Goal: Task Accomplishment & Management: Use online tool/utility

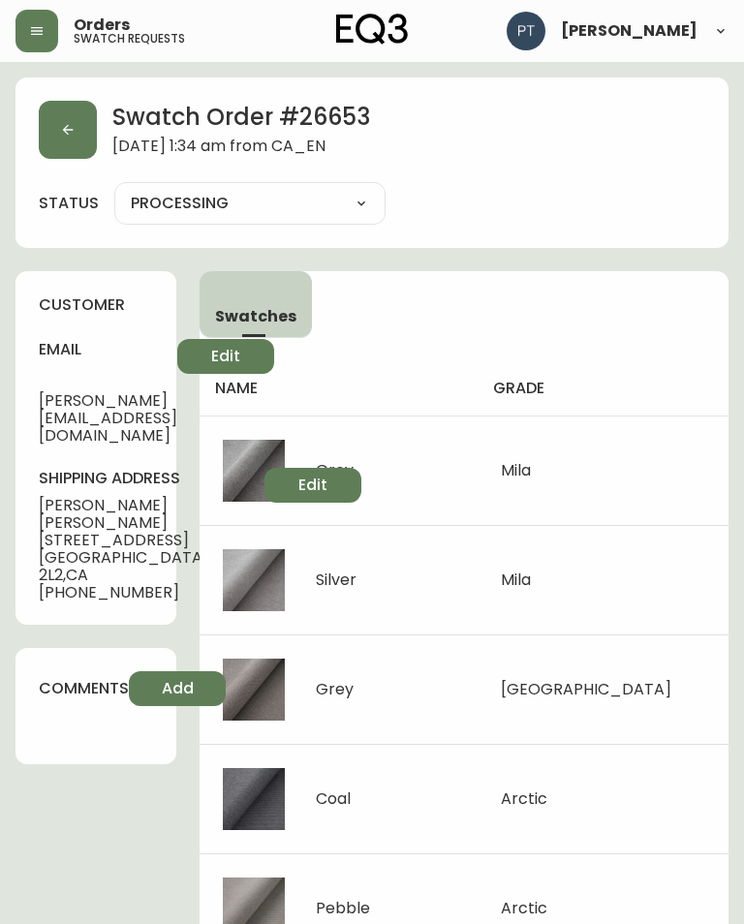
click at [64, 128] on icon "button" at bounding box center [67, 129] width 15 height 15
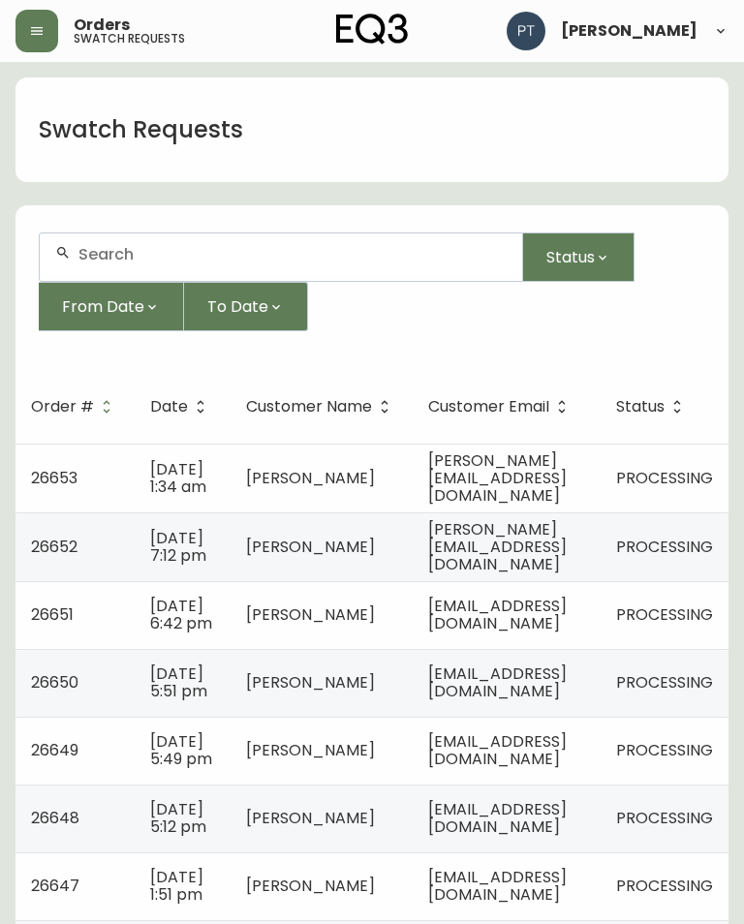
click at [269, 554] on span "[PERSON_NAME]" at bounding box center [310, 547] width 129 height 22
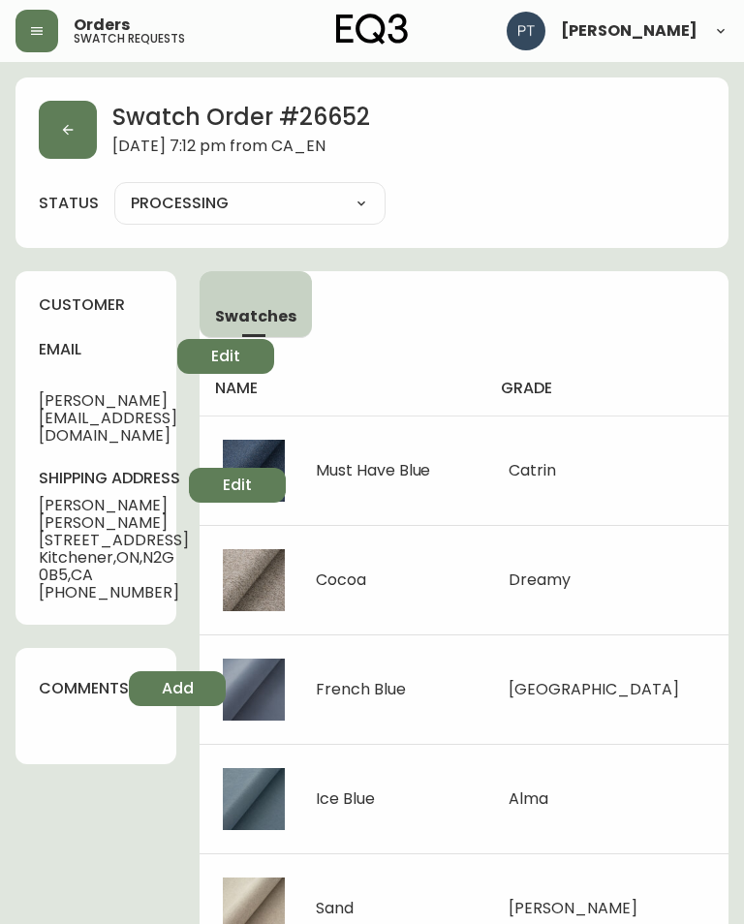
click at [73, 126] on icon "button" at bounding box center [67, 129] width 15 height 15
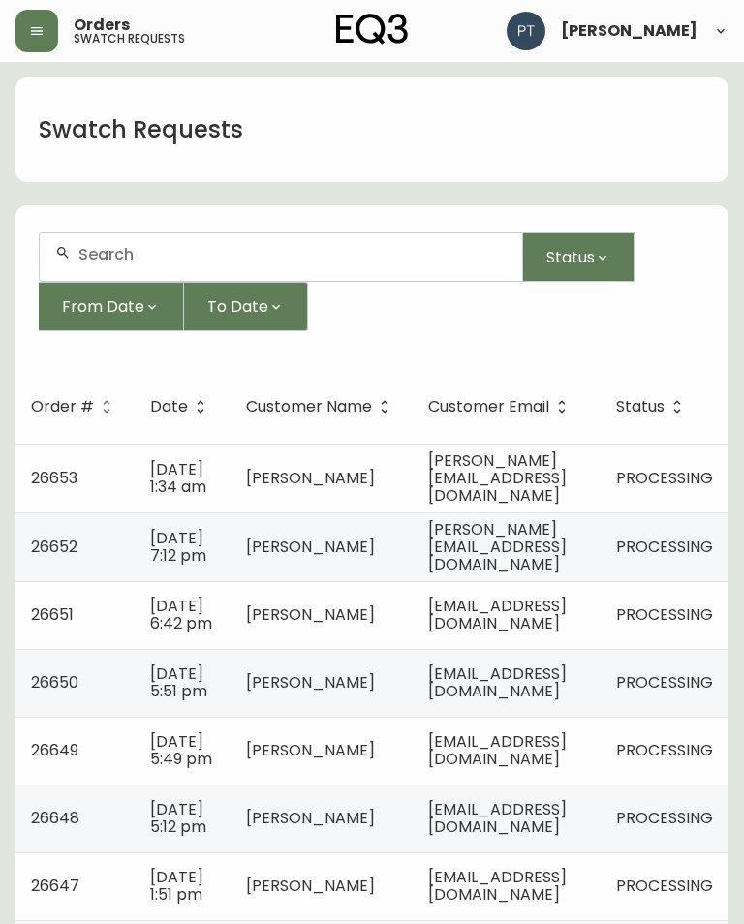
click at [548, 635] on td "[EMAIL_ADDRESS][DOMAIN_NAME]" at bounding box center [507, 615] width 188 height 68
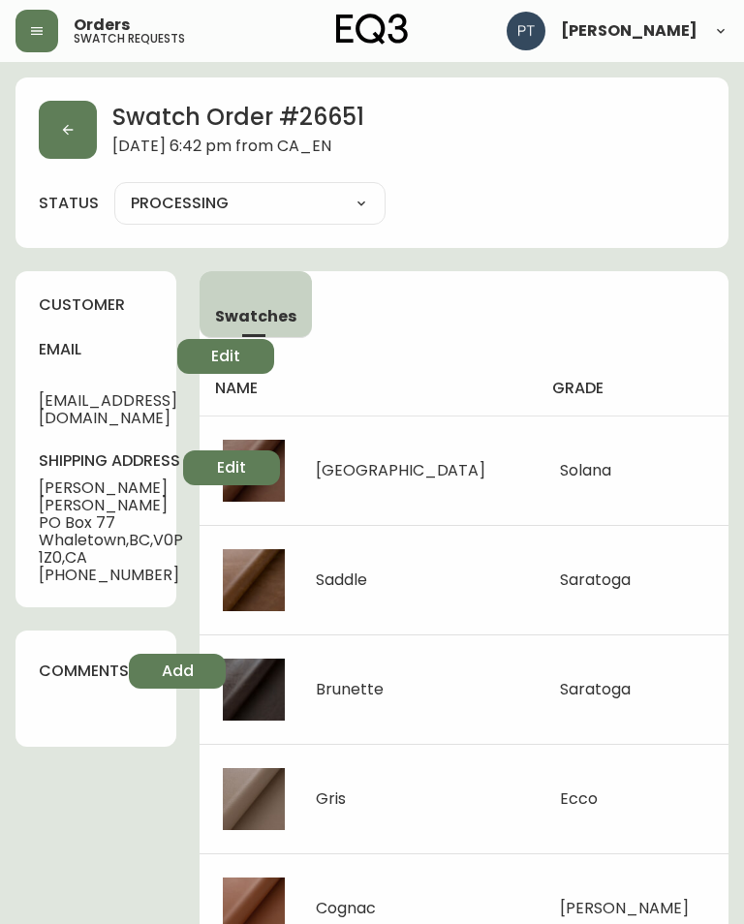
click at [48, 143] on button "button" at bounding box center [68, 130] width 58 height 58
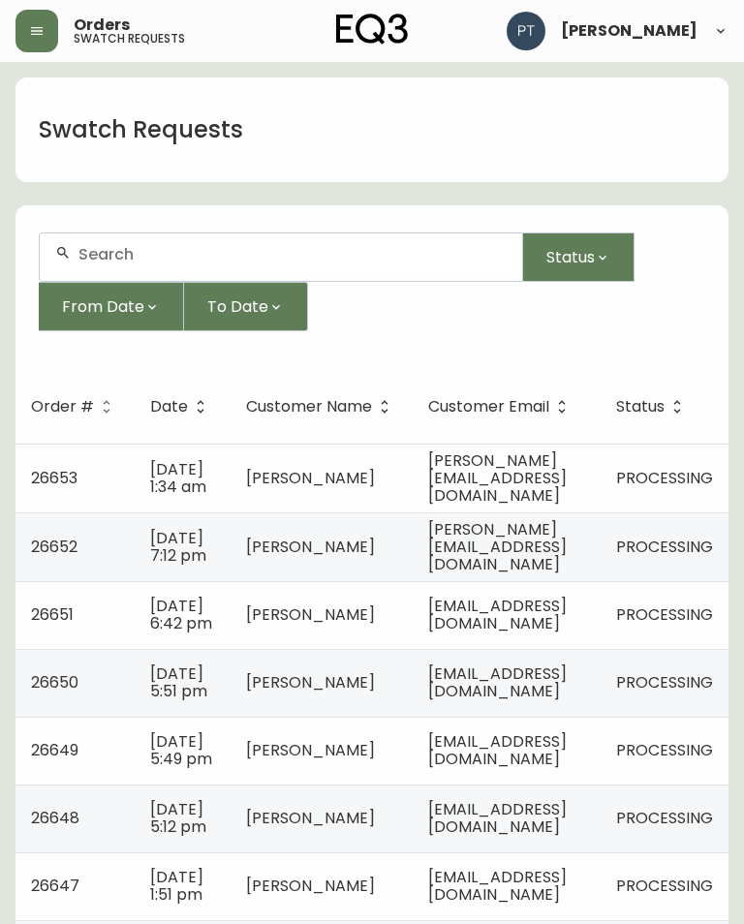
click at [554, 684] on td "[EMAIL_ADDRESS][DOMAIN_NAME]" at bounding box center [507, 683] width 188 height 68
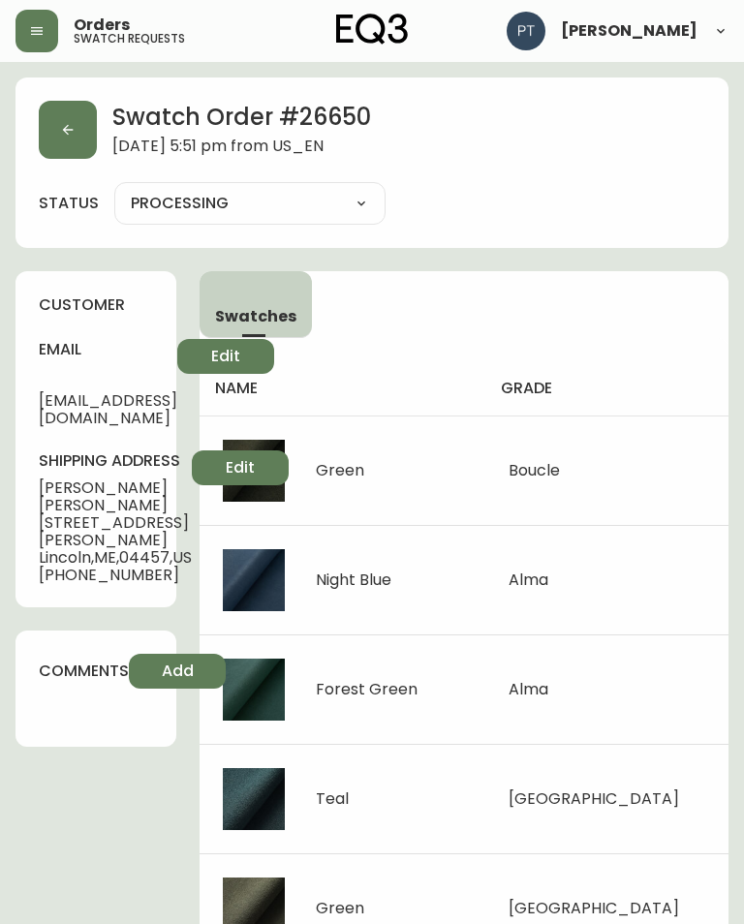
click at [68, 126] on icon "button" at bounding box center [68, 130] width 11 height 11
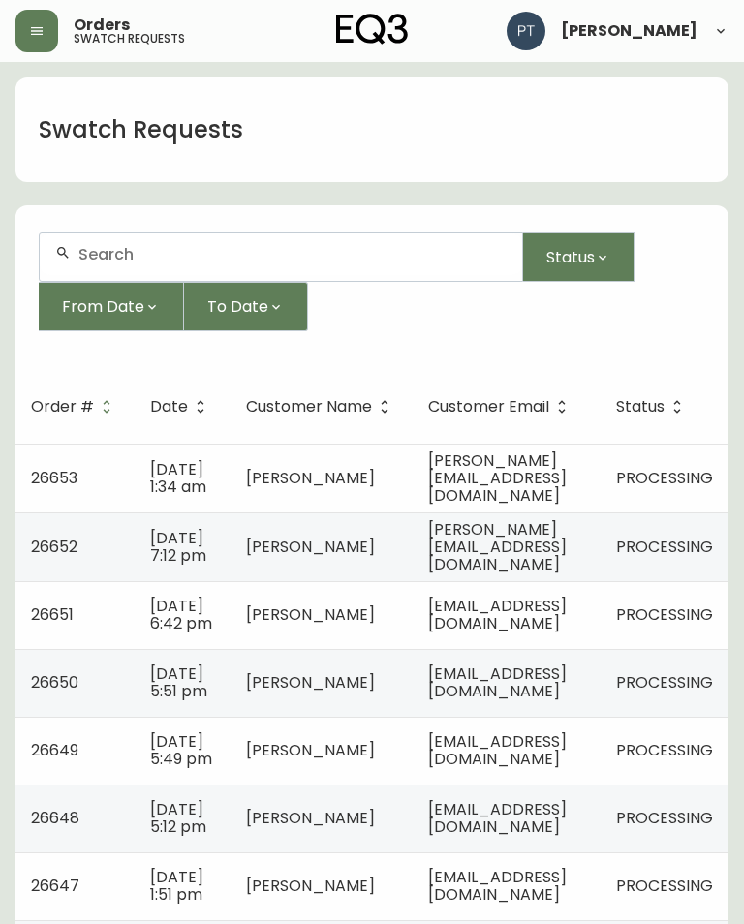
click at [565, 770] on span "[EMAIL_ADDRESS][DOMAIN_NAME]" at bounding box center [497, 750] width 138 height 40
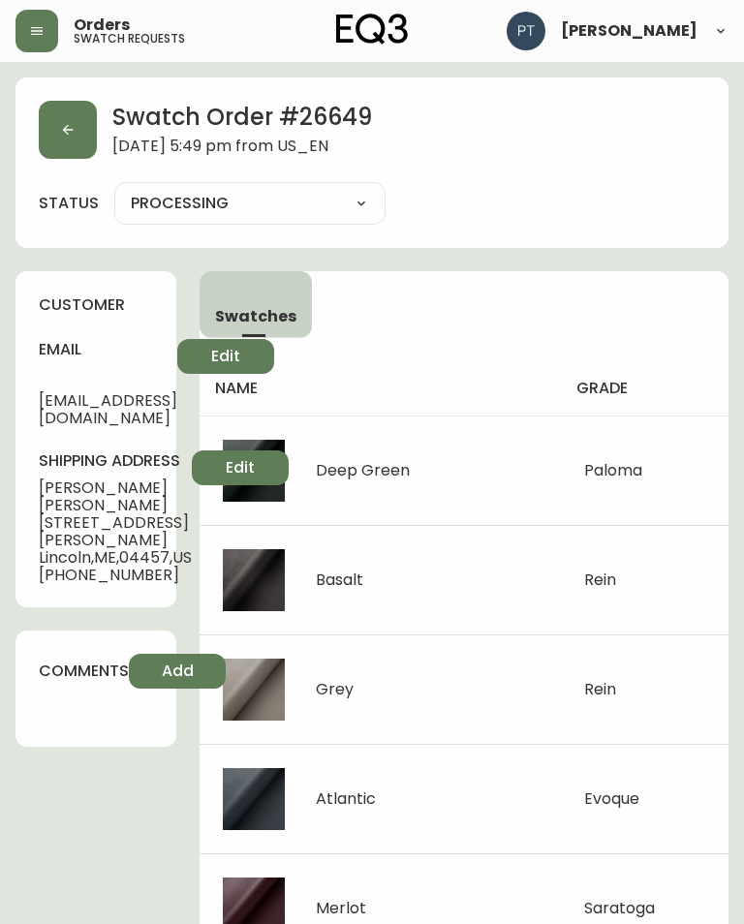
click at [58, 141] on button "button" at bounding box center [68, 130] width 58 height 58
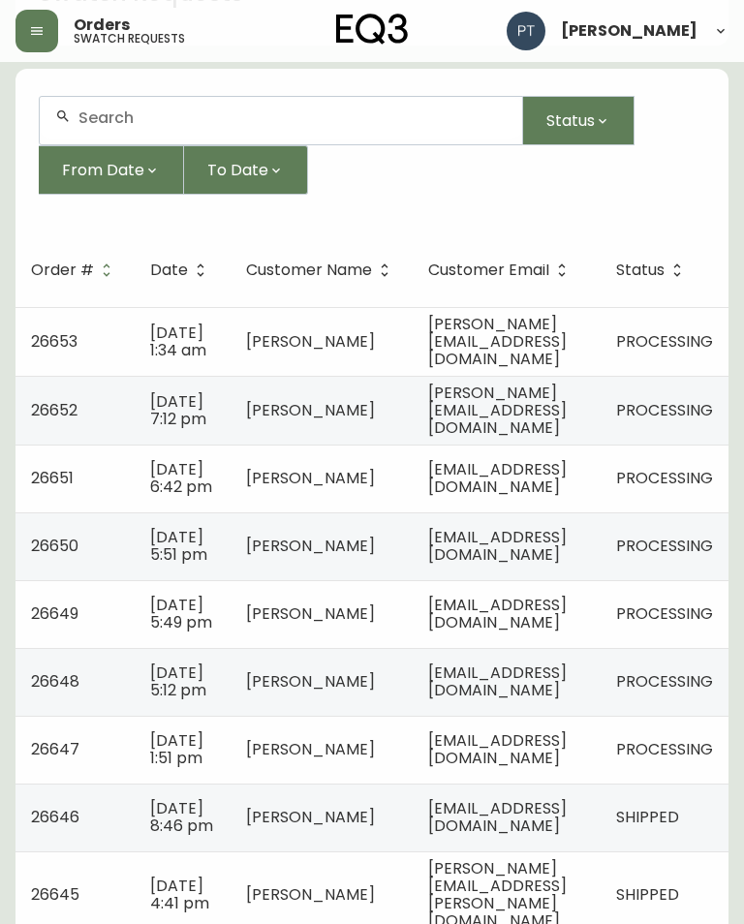
scroll to position [135, 0]
click at [600, 718] on td "[EMAIL_ADDRESS][DOMAIN_NAME]" at bounding box center [507, 684] width 188 height 68
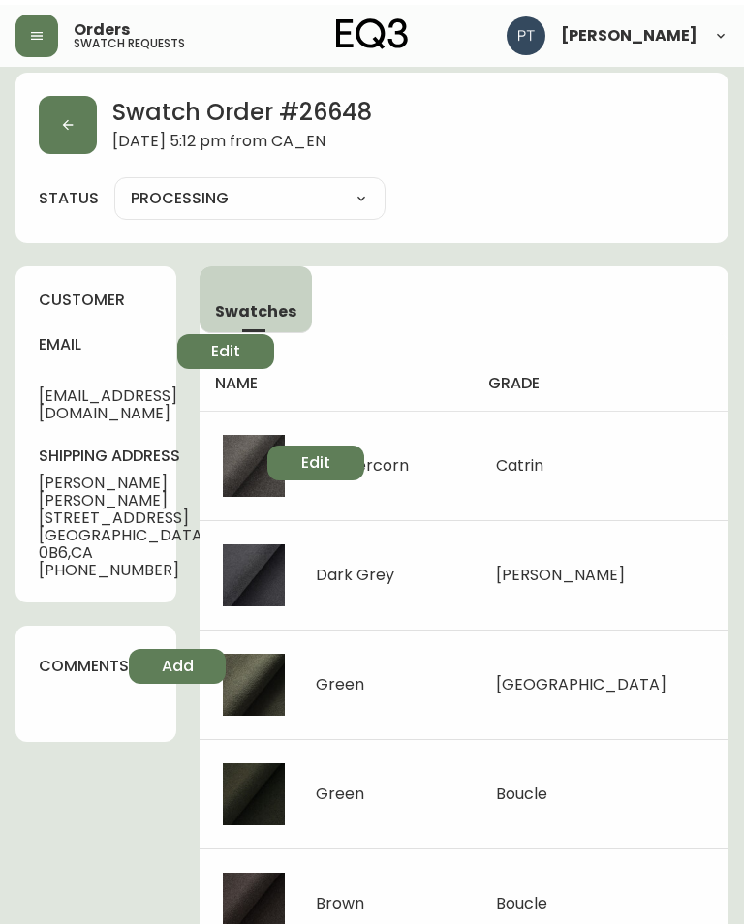
scroll to position [9, 0]
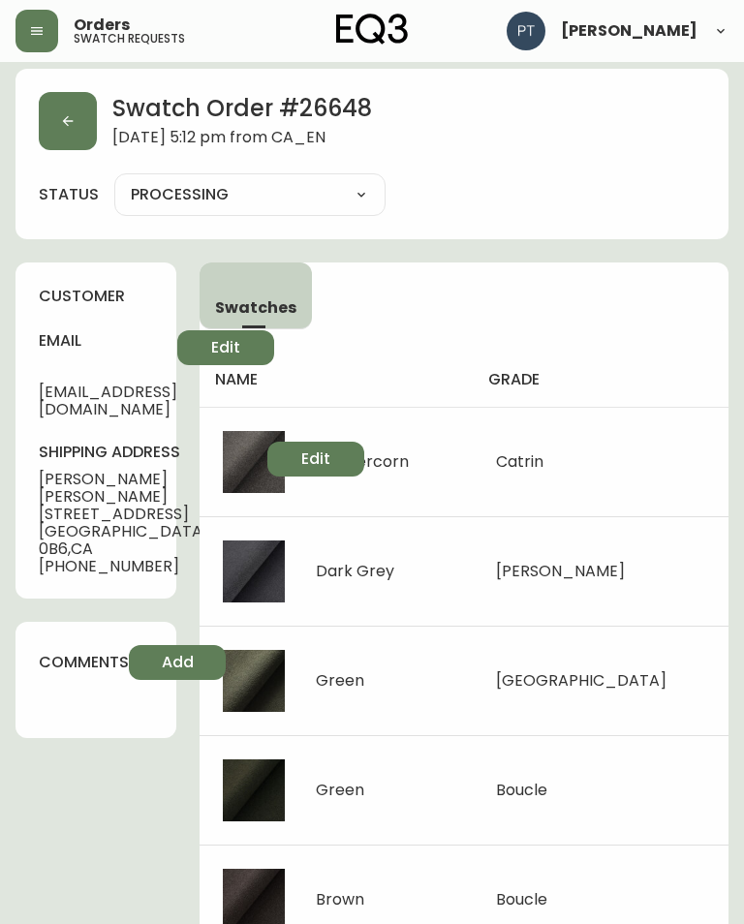
click at [10, 297] on main "Swatch Order # 26648 [DATE] 5:12 pm from [GEOGRAPHIC_DATA] status PROCESSING PR…" at bounding box center [372, 504] width 744 height 902
click at [67, 118] on icon "button" at bounding box center [68, 121] width 11 height 11
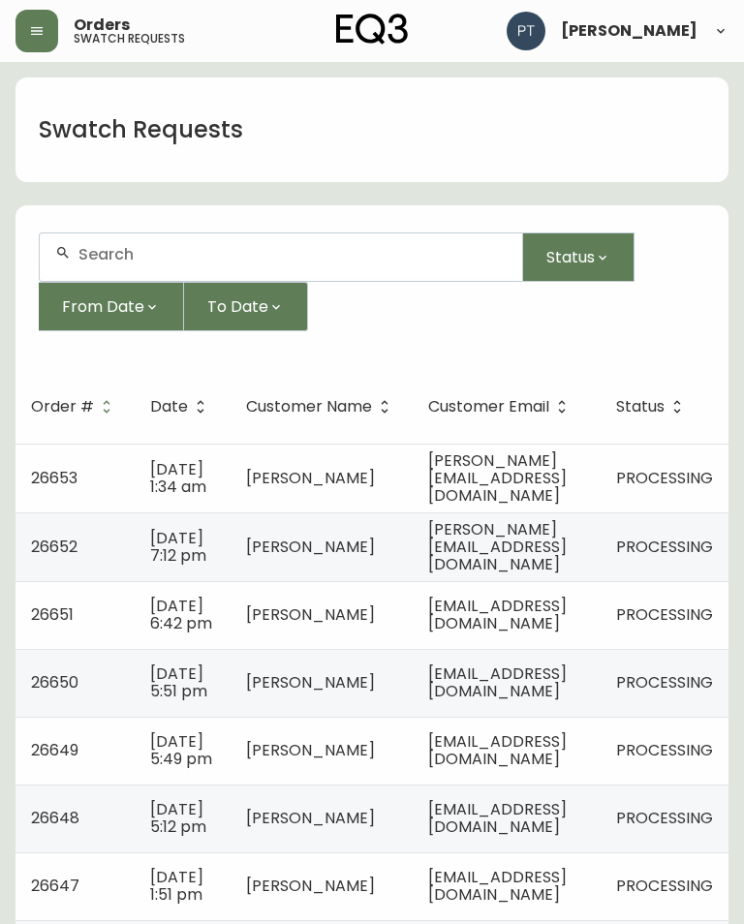
click at [535, 629] on span "[EMAIL_ADDRESS][DOMAIN_NAME]" at bounding box center [497, 615] width 138 height 40
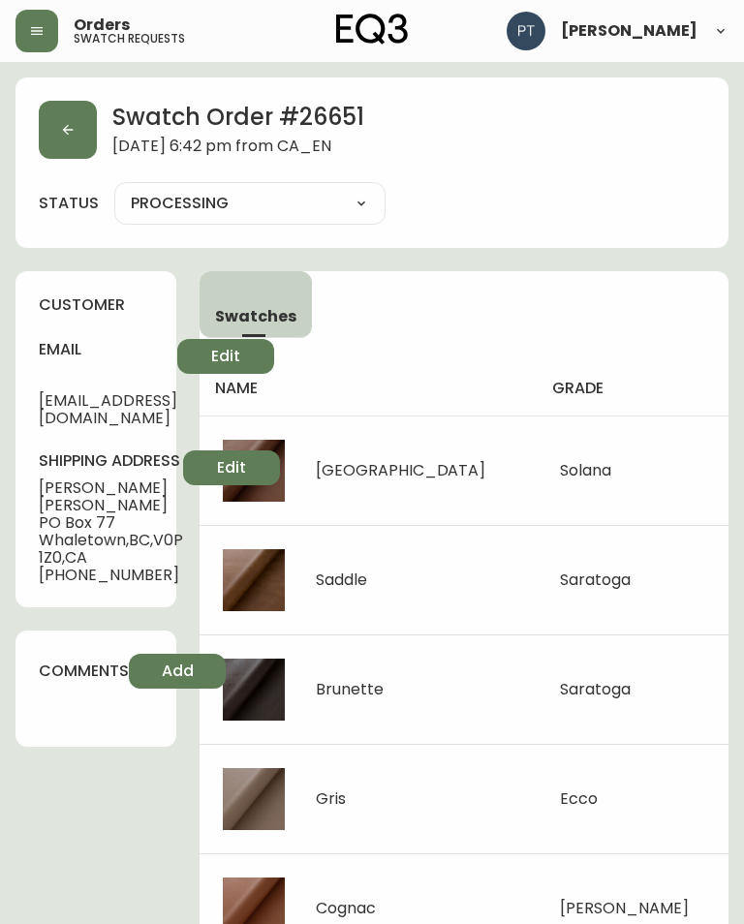
click at [58, 129] on button "button" at bounding box center [68, 130] width 58 height 58
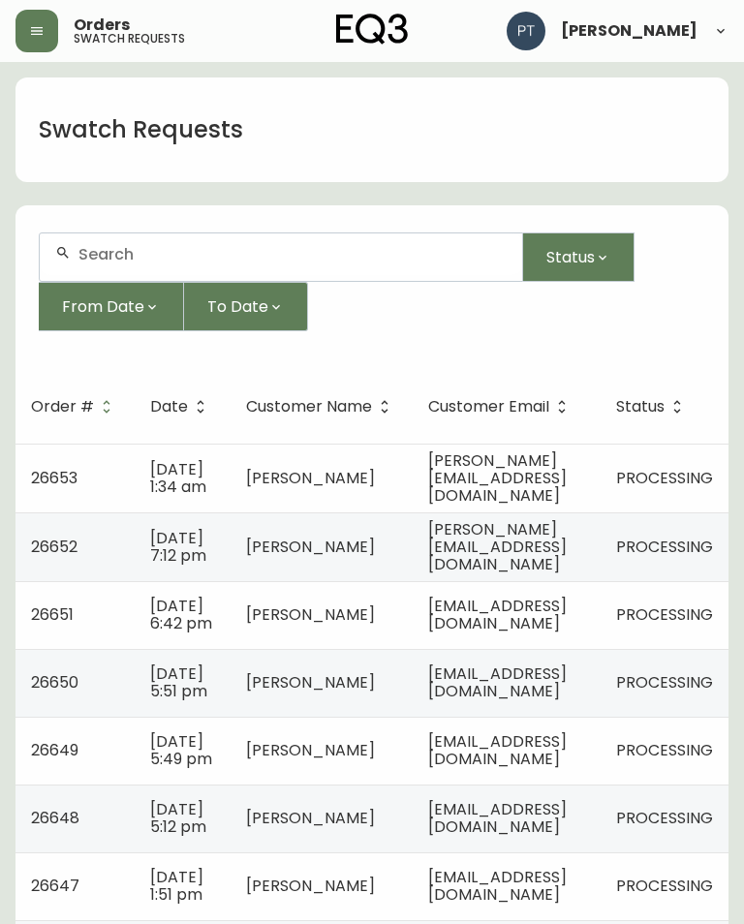
click at [158, 838] on span "[DATE] 5:12 pm" at bounding box center [178, 818] width 56 height 40
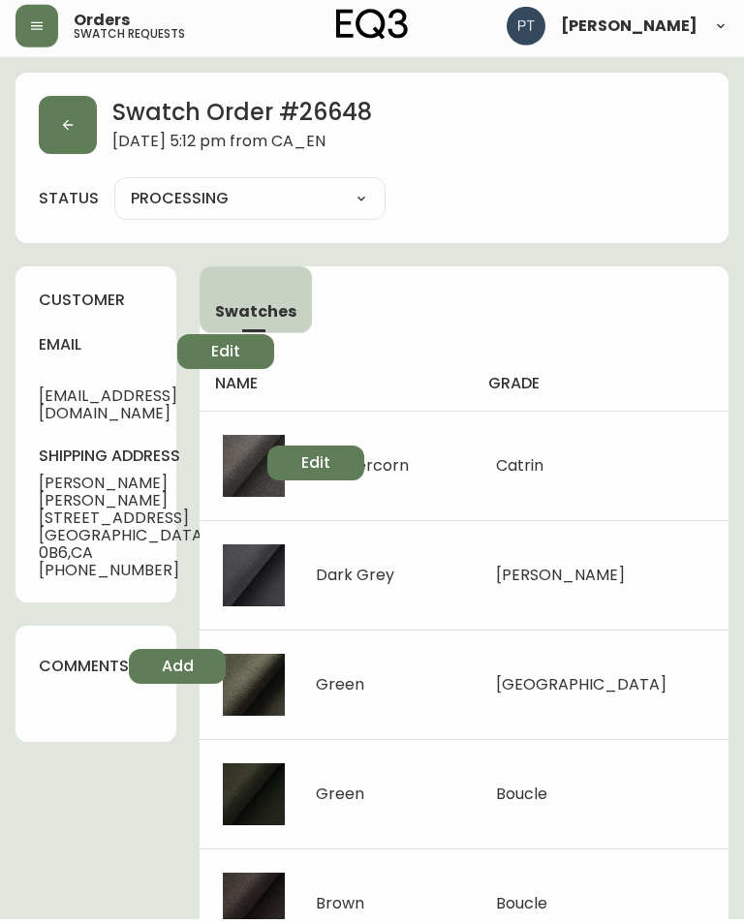
scroll to position [10, 0]
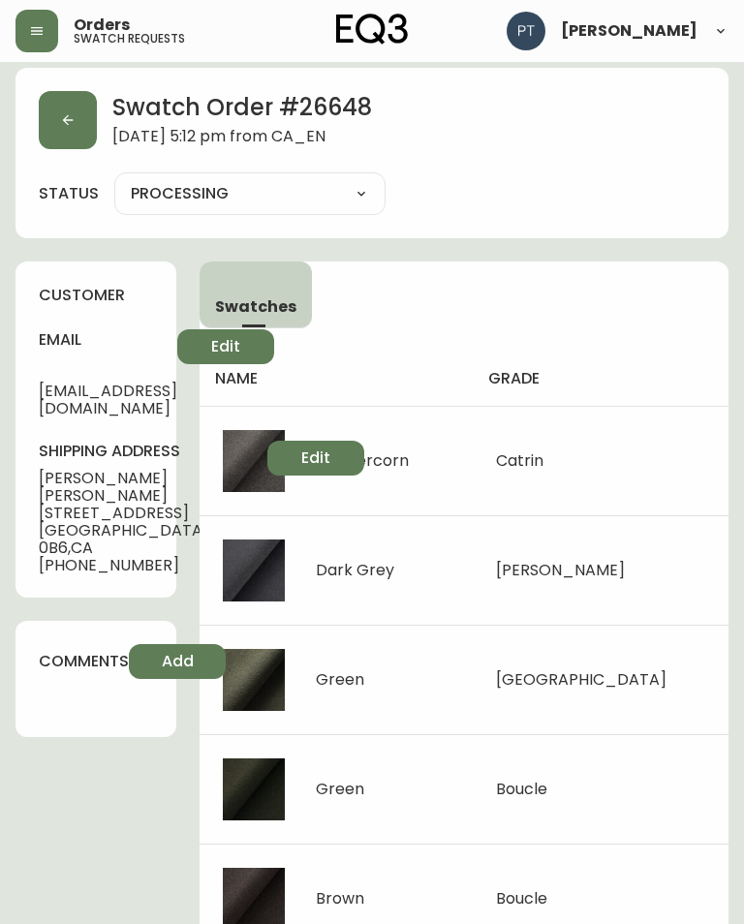
click at [54, 129] on button "button" at bounding box center [68, 120] width 58 height 58
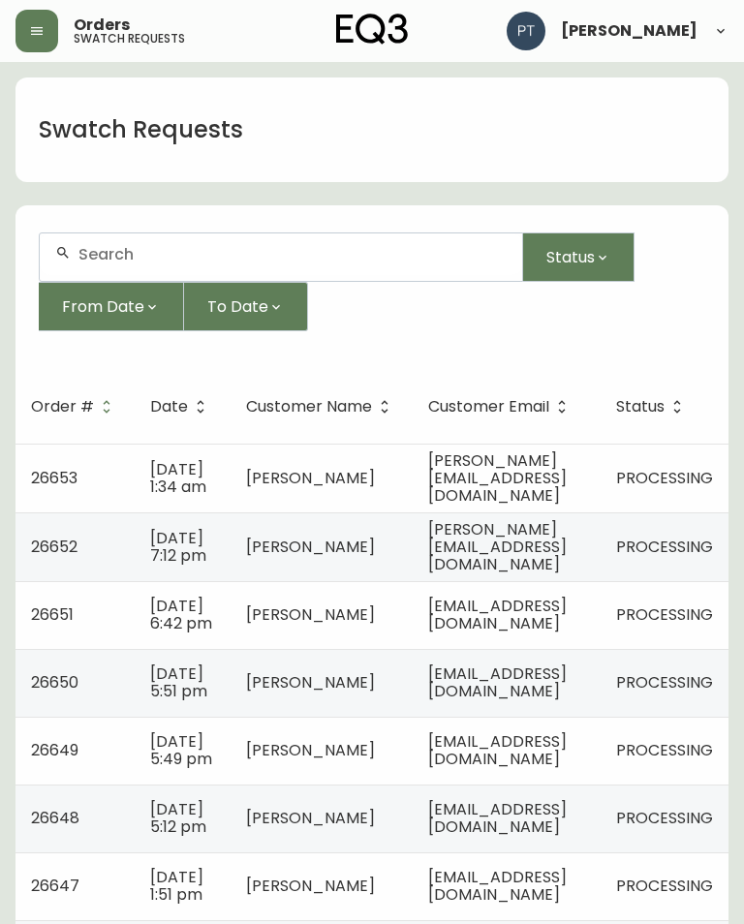
click at [596, 454] on td "[PERSON_NAME][EMAIL_ADDRESS][DOMAIN_NAME]" at bounding box center [507, 478] width 188 height 69
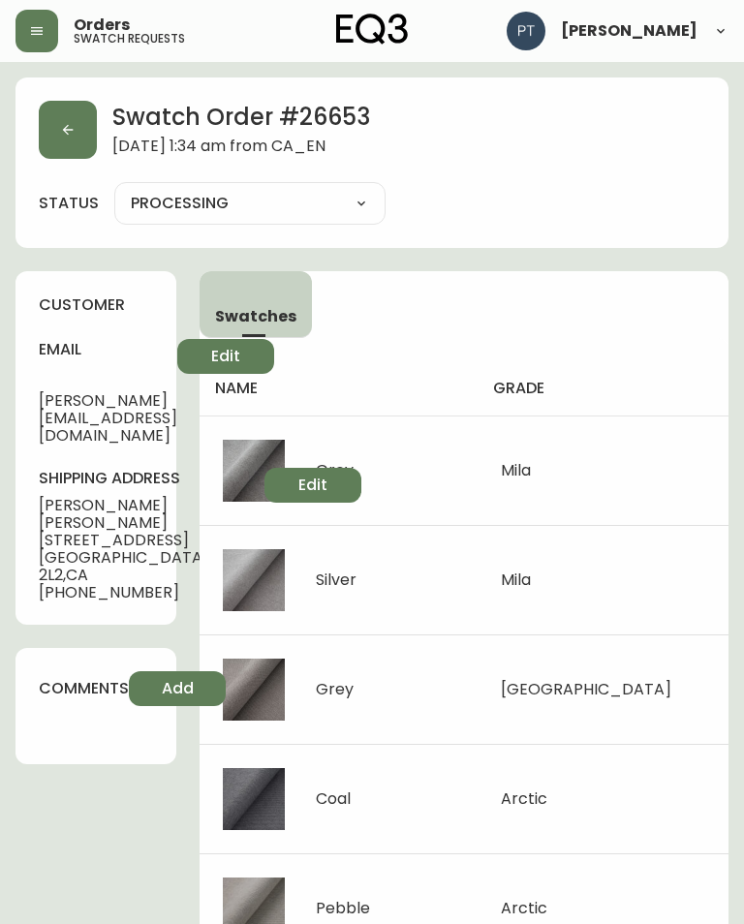
click at [61, 140] on button "button" at bounding box center [68, 130] width 58 height 58
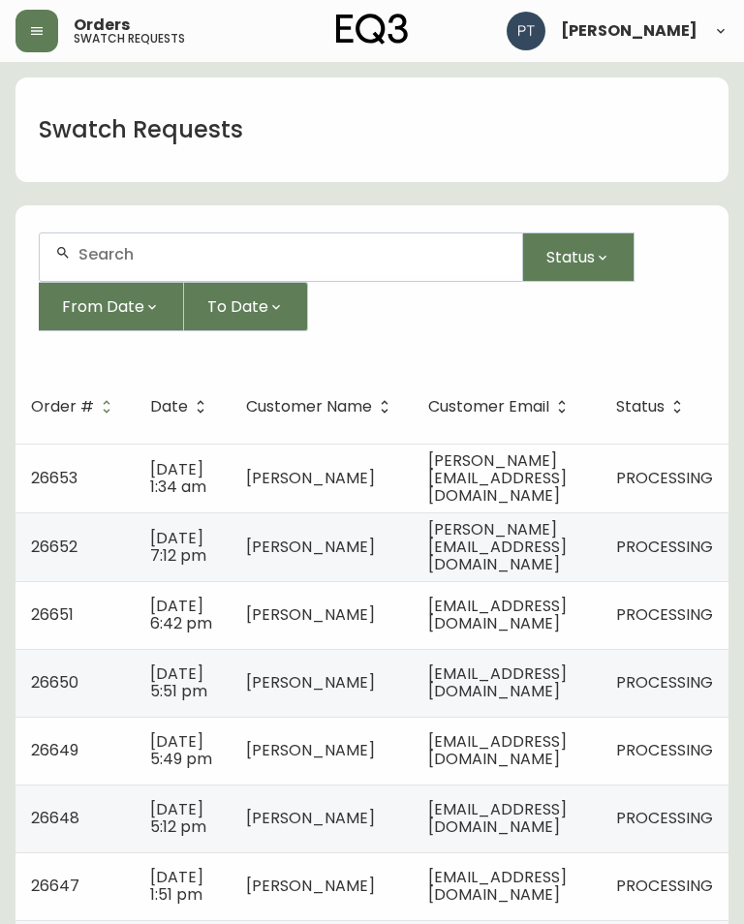
click at [567, 538] on span "[PERSON_NAME][EMAIL_ADDRESS][DOMAIN_NAME]" at bounding box center [497, 546] width 138 height 57
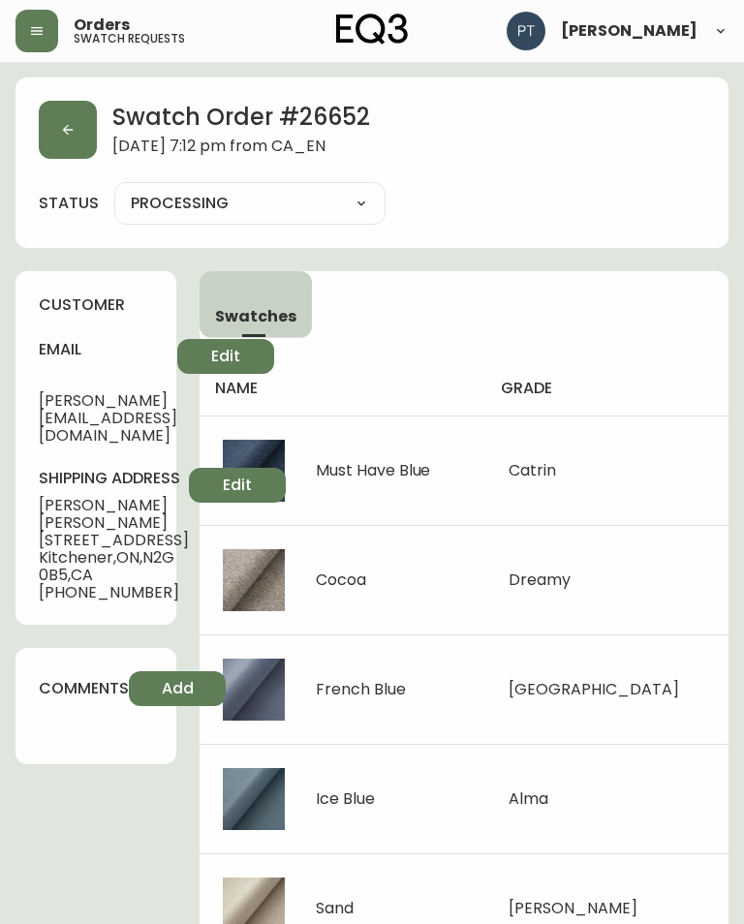
click at [53, 120] on button "button" at bounding box center [68, 130] width 58 height 58
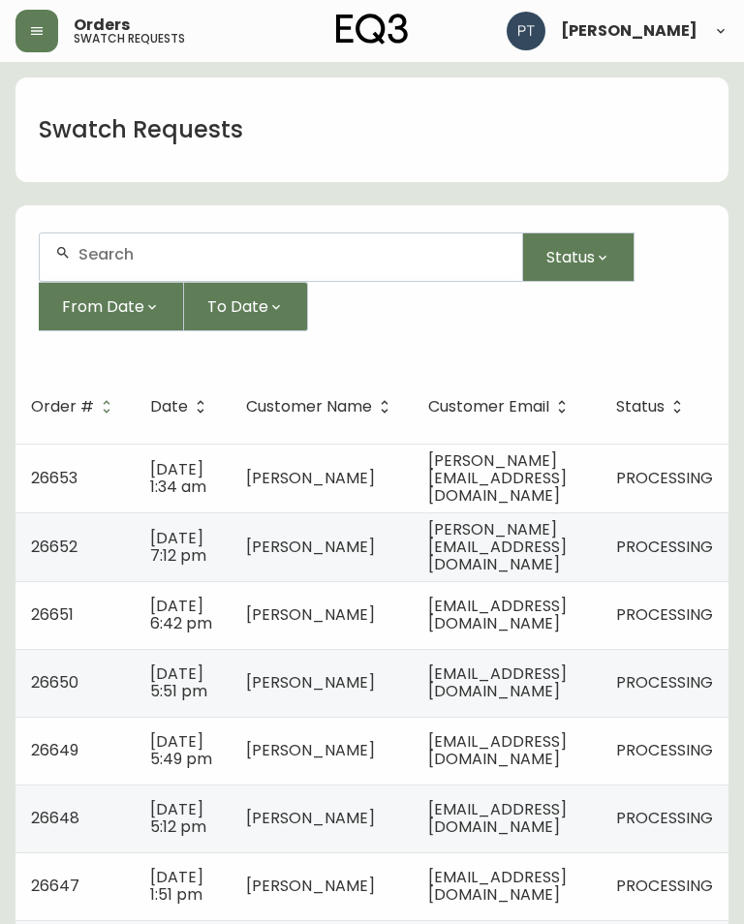
click at [567, 619] on span "[EMAIL_ADDRESS][DOMAIN_NAME]" at bounding box center [497, 615] width 138 height 40
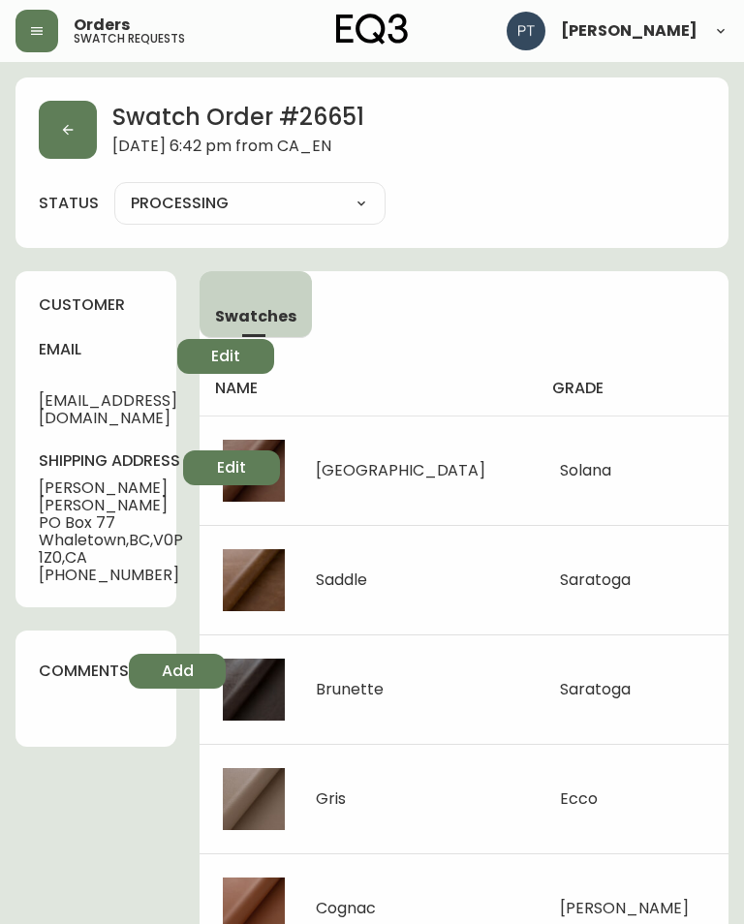
click at [79, 121] on button "button" at bounding box center [68, 130] width 58 height 58
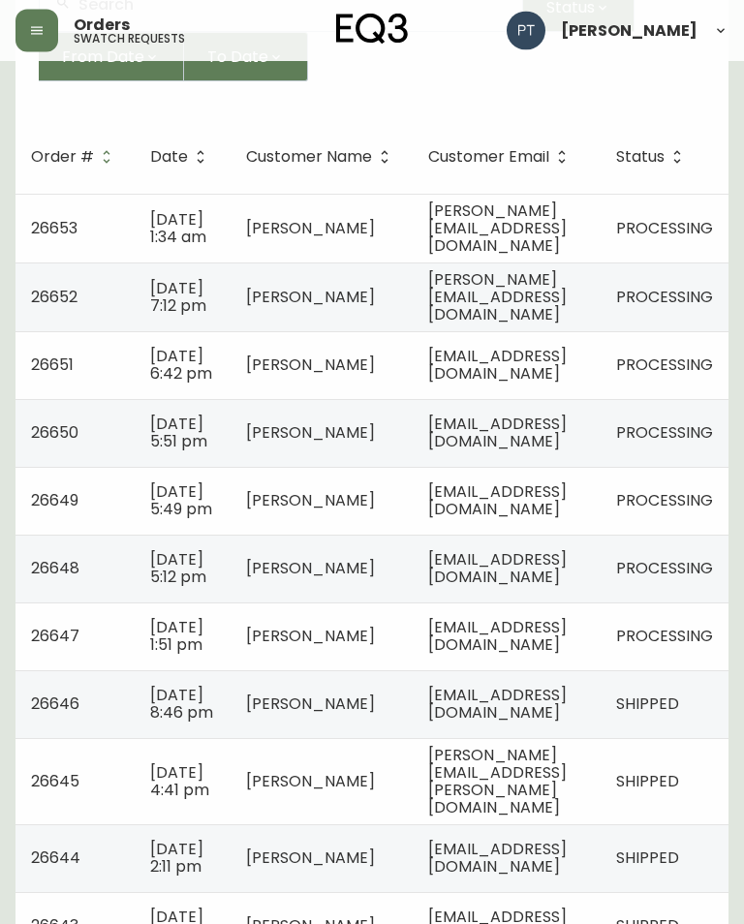
scroll to position [250, 0]
click at [567, 452] on span "[EMAIL_ADDRESS][DOMAIN_NAME]" at bounding box center [497, 433] width 138 height 40
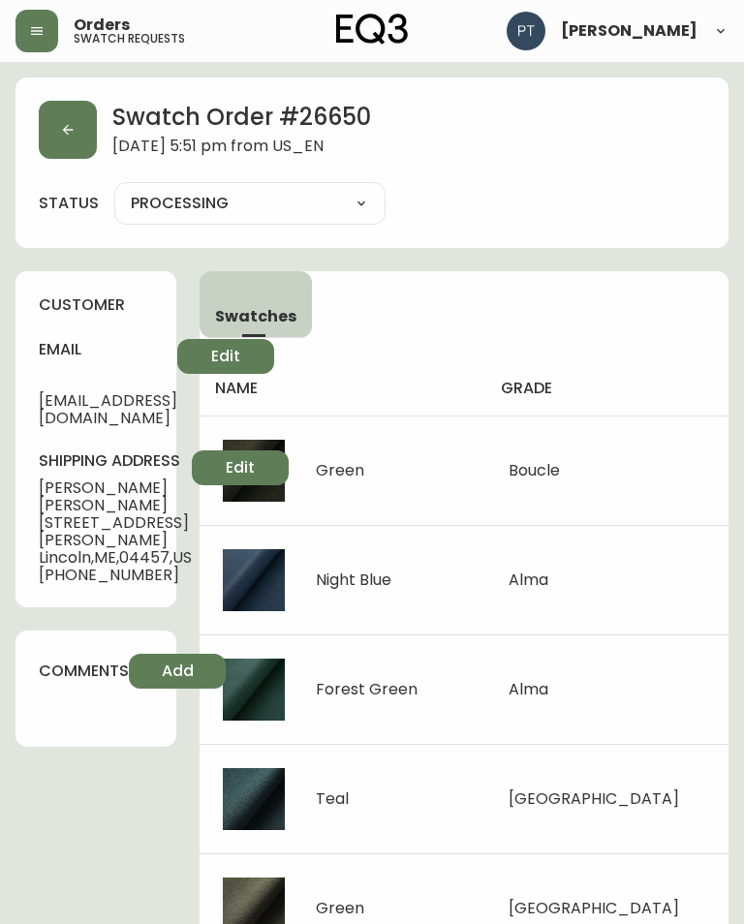
click at [85, 149] on button "button" at bounding box center [68, 130] width 58 height 58
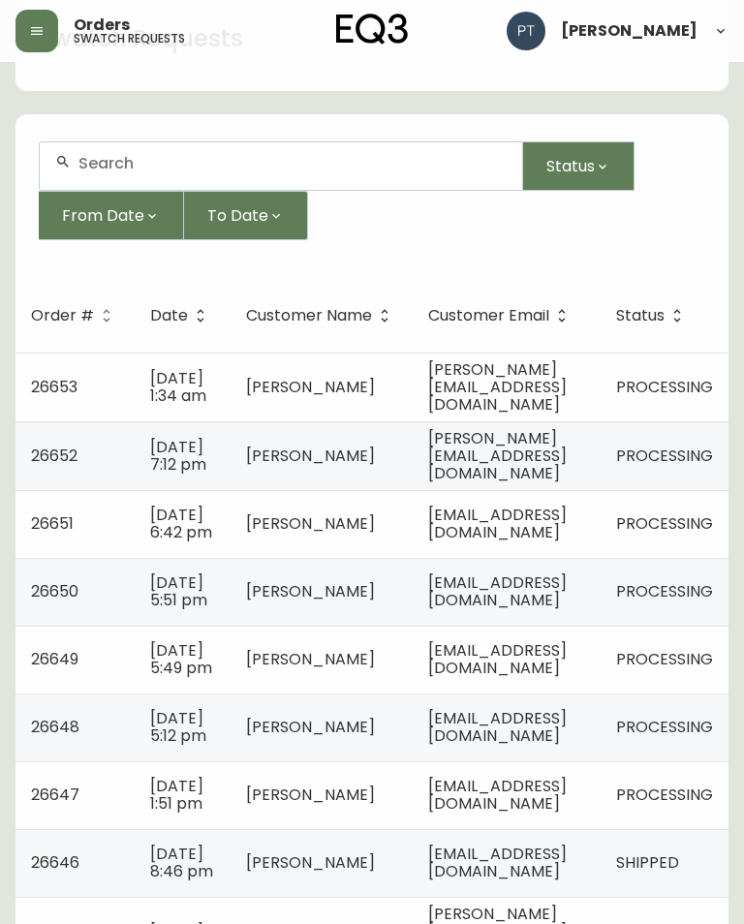
scroll to position [92, 0]
click at [552, 678] on span "[EMAIL_ADDRESS][DOMAIN_NAME]" at bounding box center [497, 658] width 138 height 40
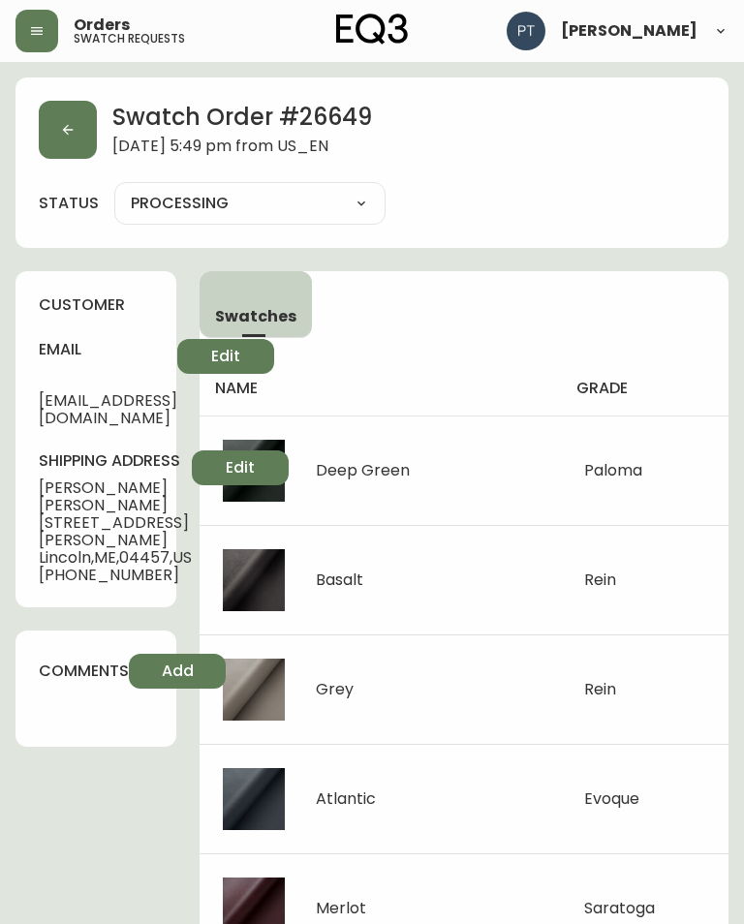
click at [77, 139] on button "button" at bounding box center [68, 130] width 58 height 58
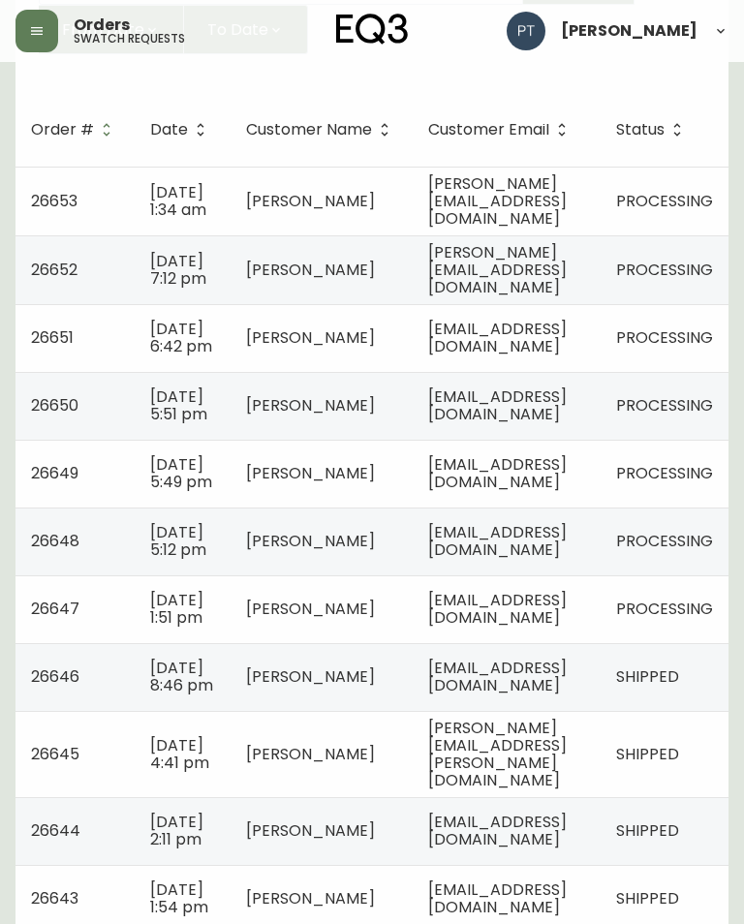
scroll to position [280, 0]
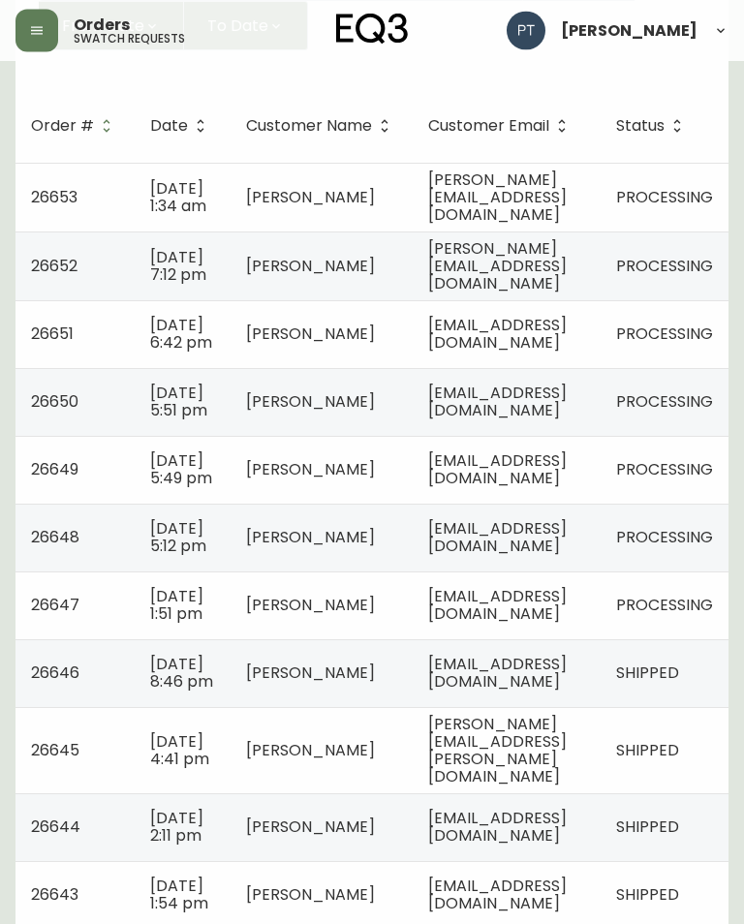
click at [506, 558] on span "[EMAIL_ADDRESS][DOMAIN_NAME]" at bounding box center [497, 538] width 138 height 40
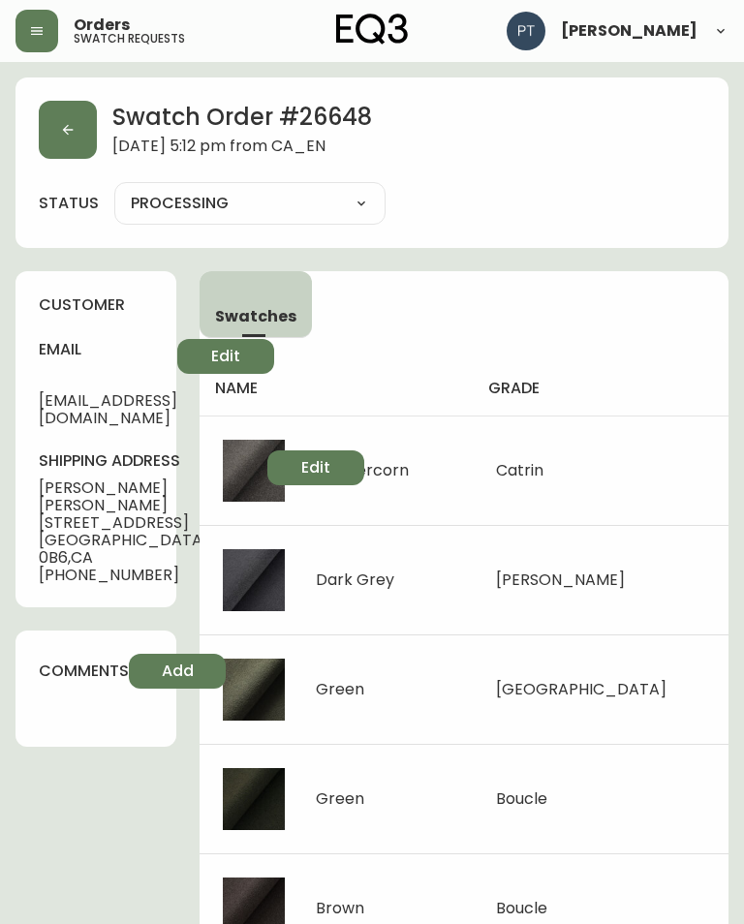
click at [66, 146] on button "button" at bounding box center [68, 130] width 58 height 58
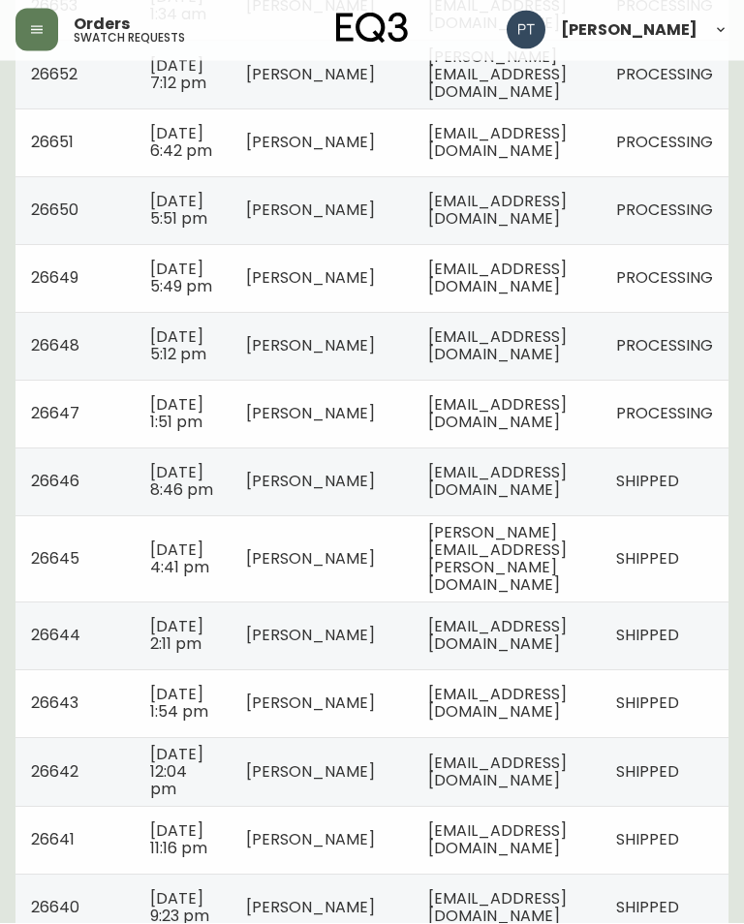
scroll to position [580, 0]
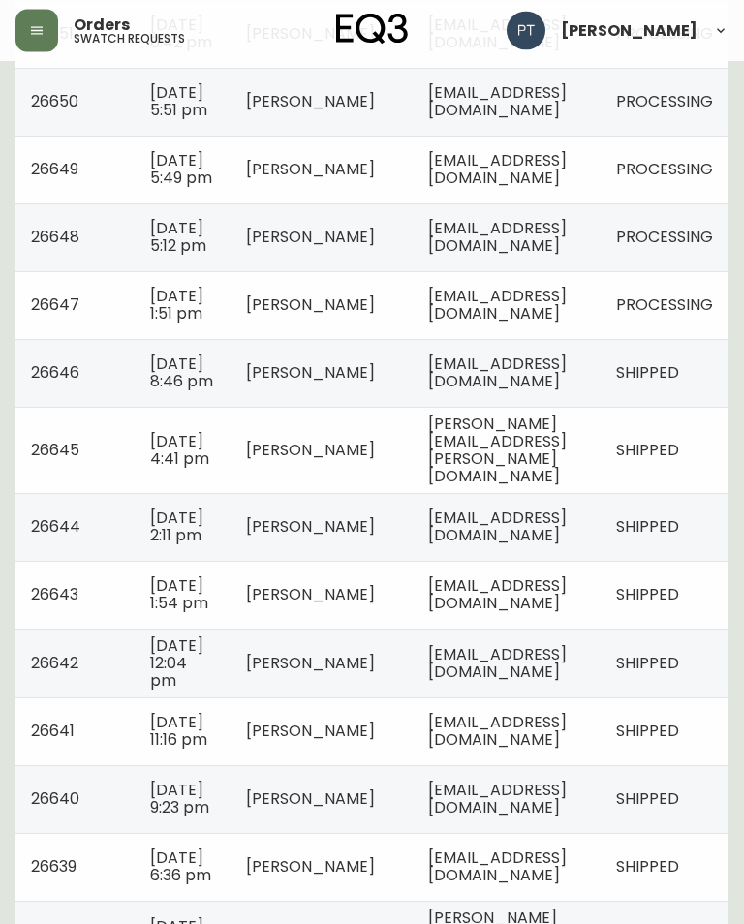
click at [567, 325] on span "[EMAIL_ADDRESS][DOMAIN_NAME]" at bounding box center [497, 306] width 138 height 40
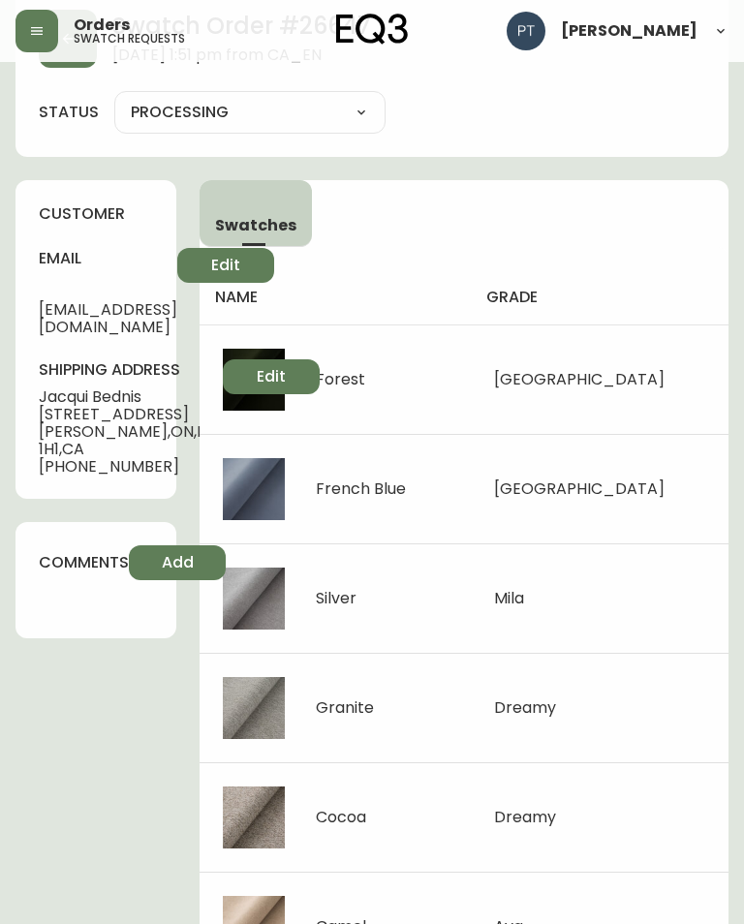
scroll to position [90, 0]
click at [7, 388] on main "Swatch Order # 26647 [DATE] 1:51 pm from [GEOGRAPHIC_DATA] status PROCESSING PR…" at bounding box center [372, 641] width 744 height 1339
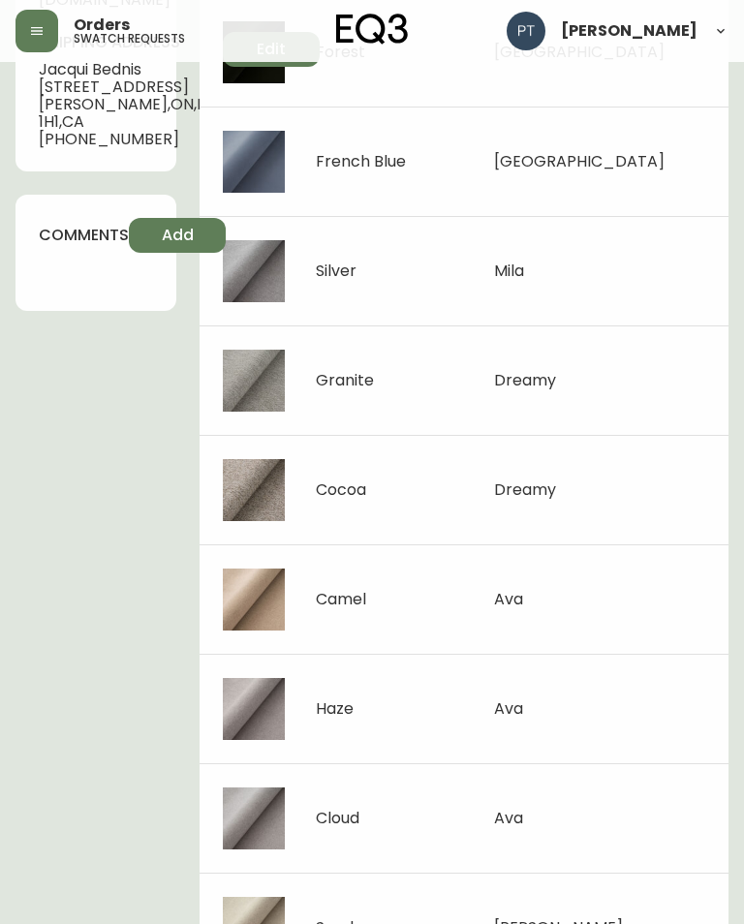
scroll to position [447, 0]
